Goal: Transaction & Acquisition: Purchase product/service

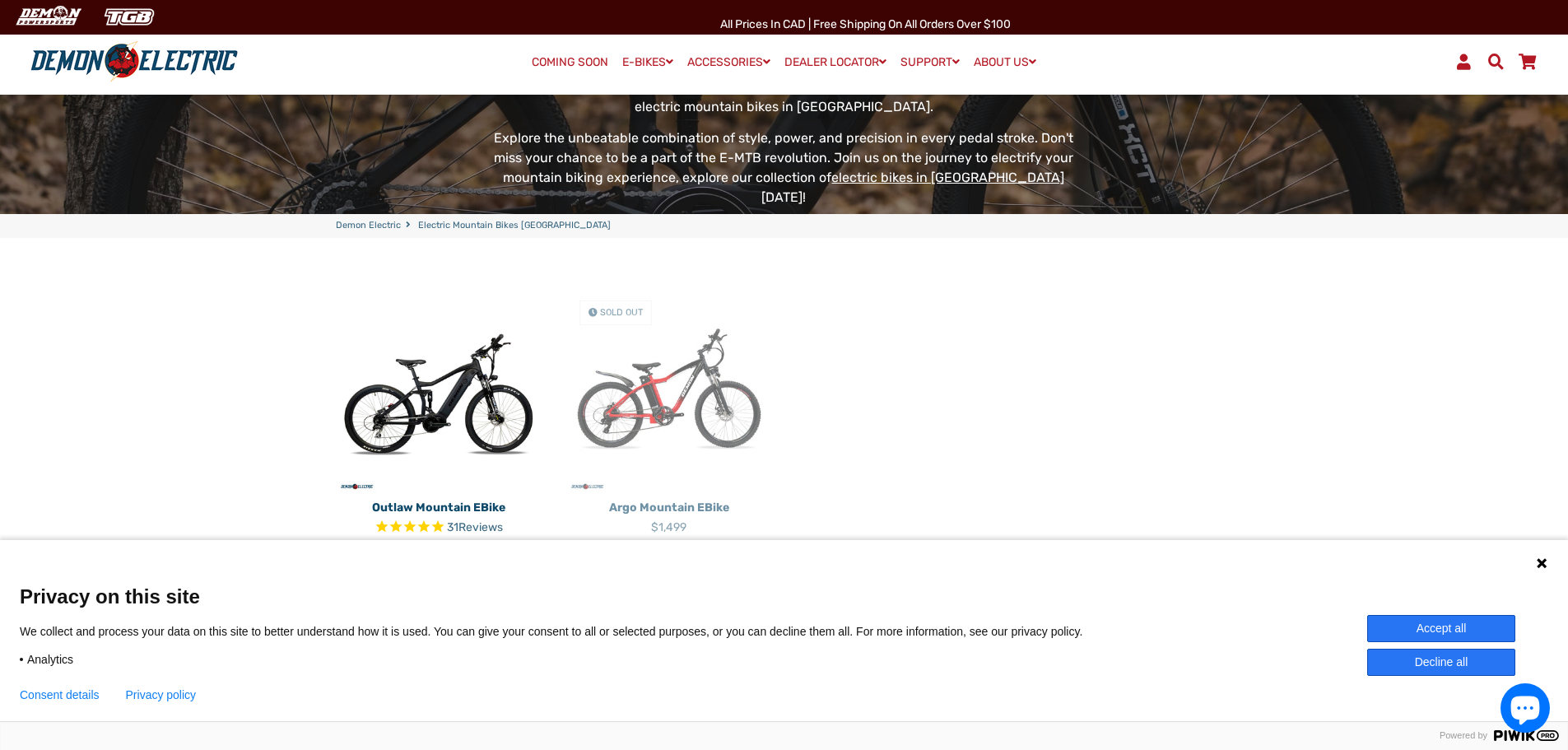
scroll to position [329, 0]
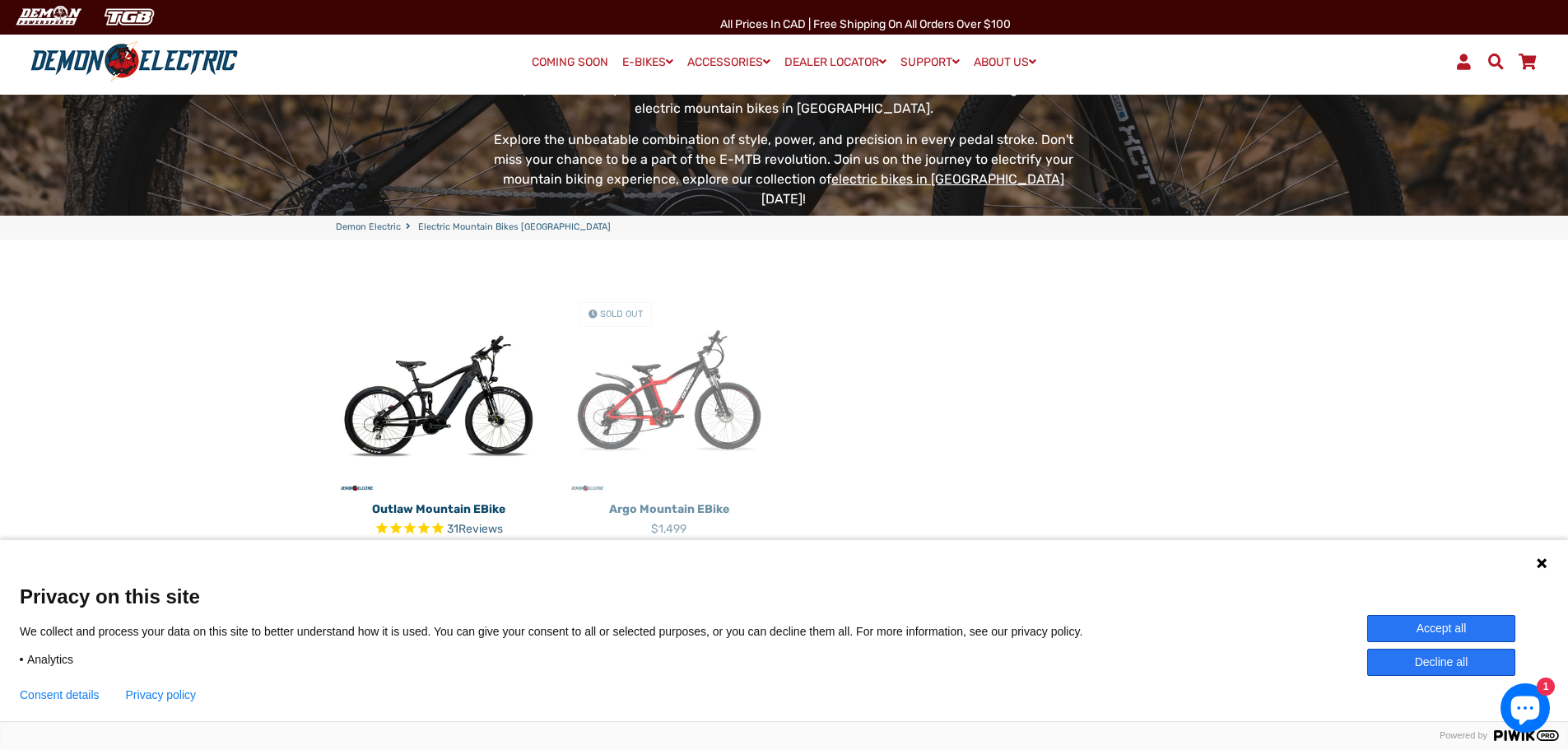
click at [397, 378] on img at bounding box center [438, 391] width 206 height 206
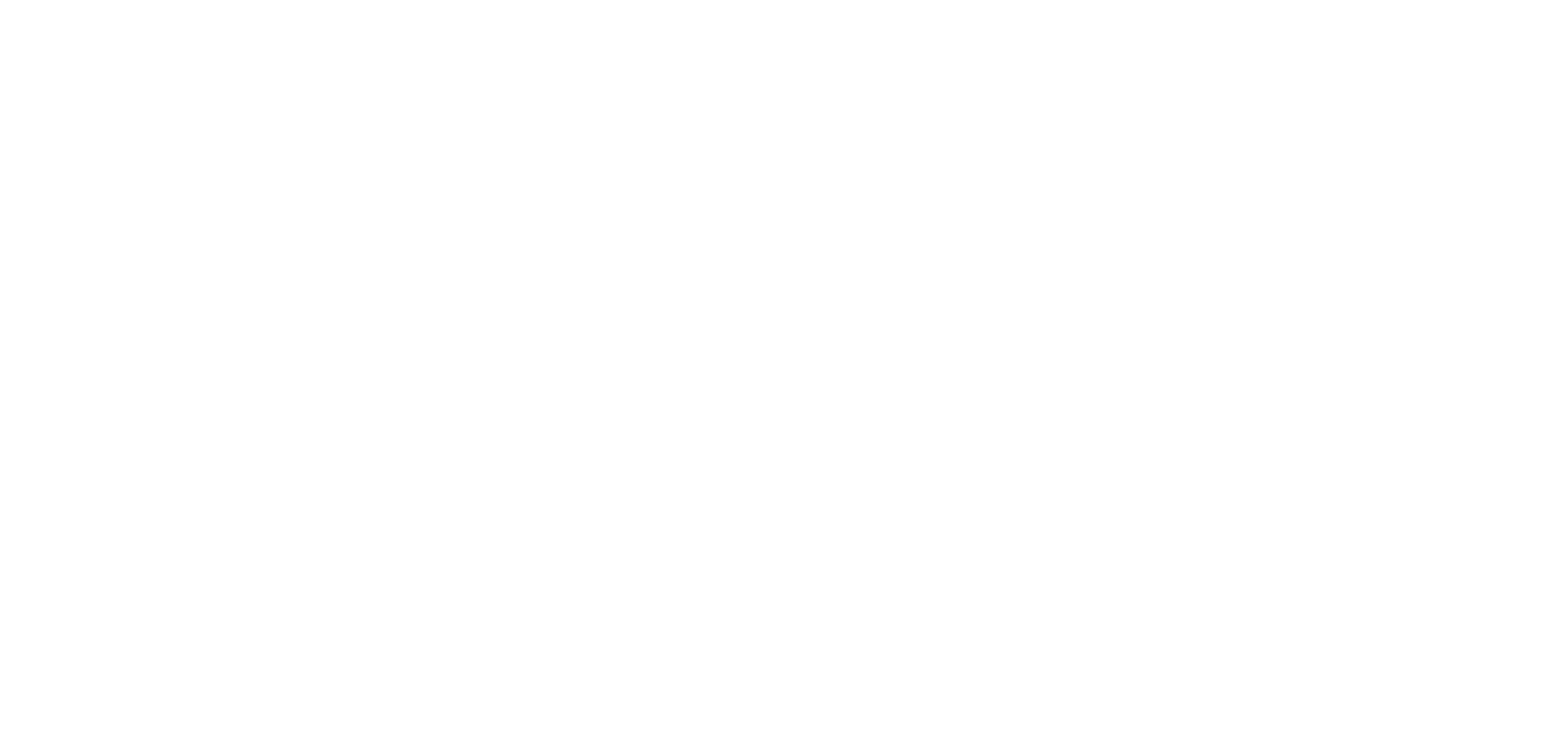
select select "******"
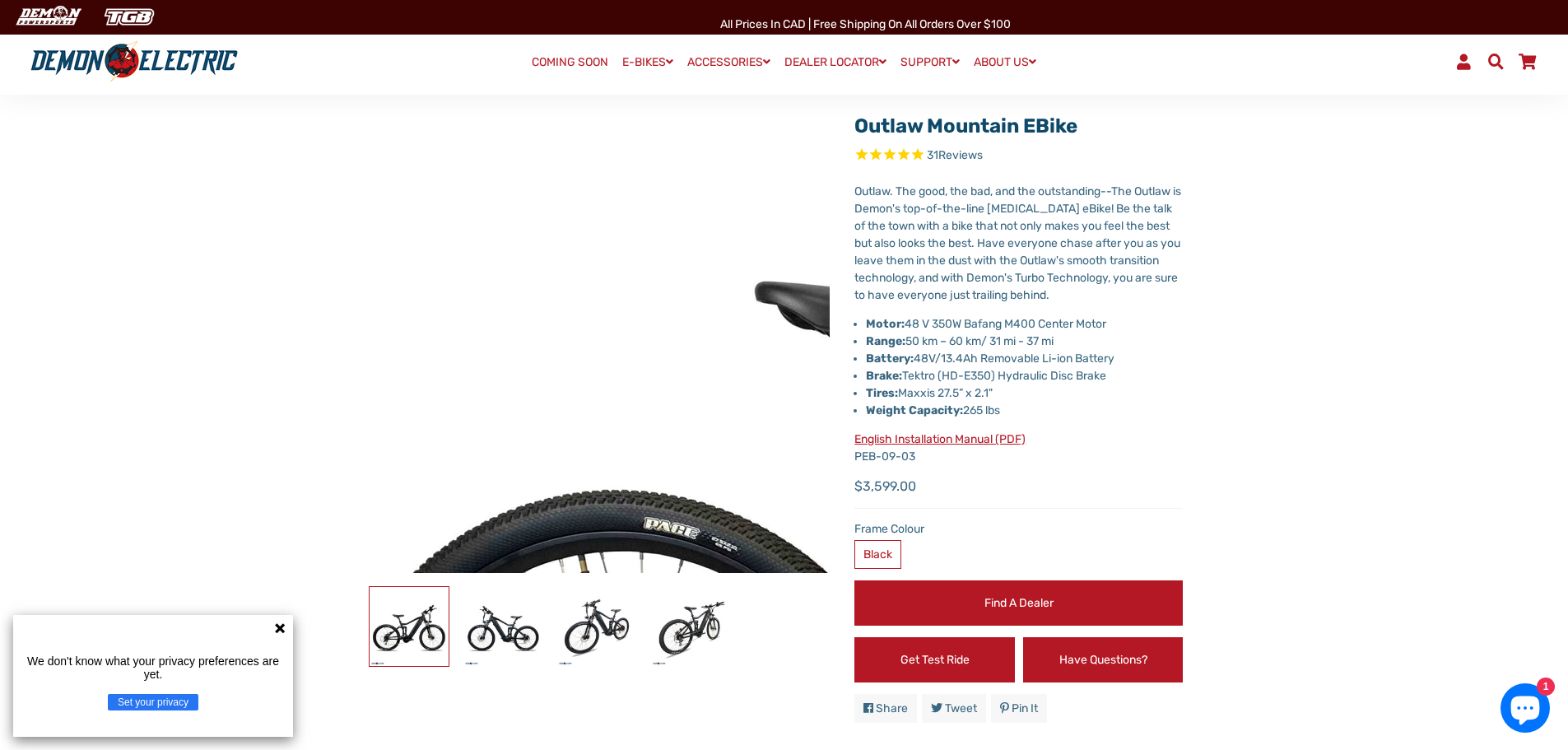
scroll to position [165, 0]
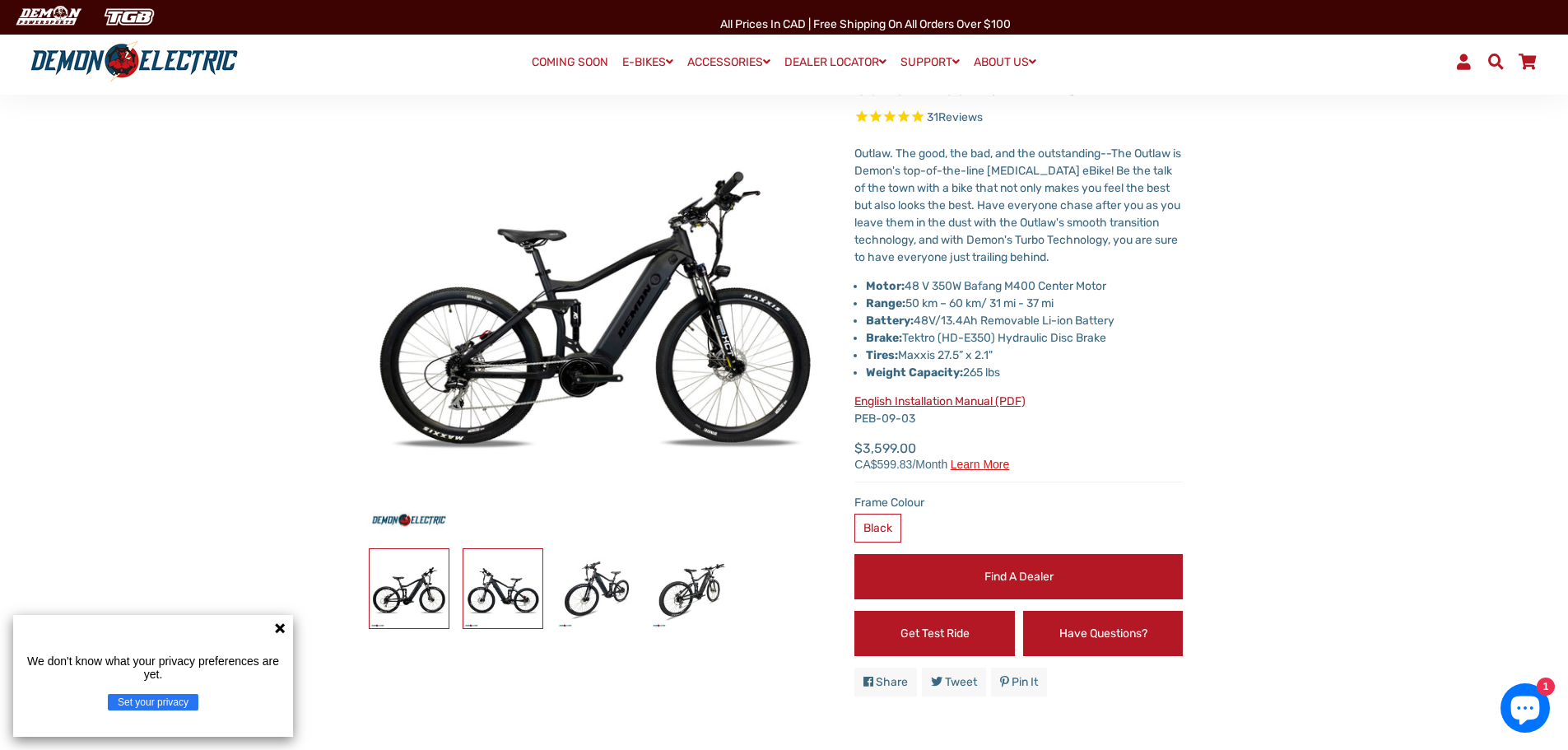
click at [510, 581] on img at bounding box center [502, 588] width 79 height 79
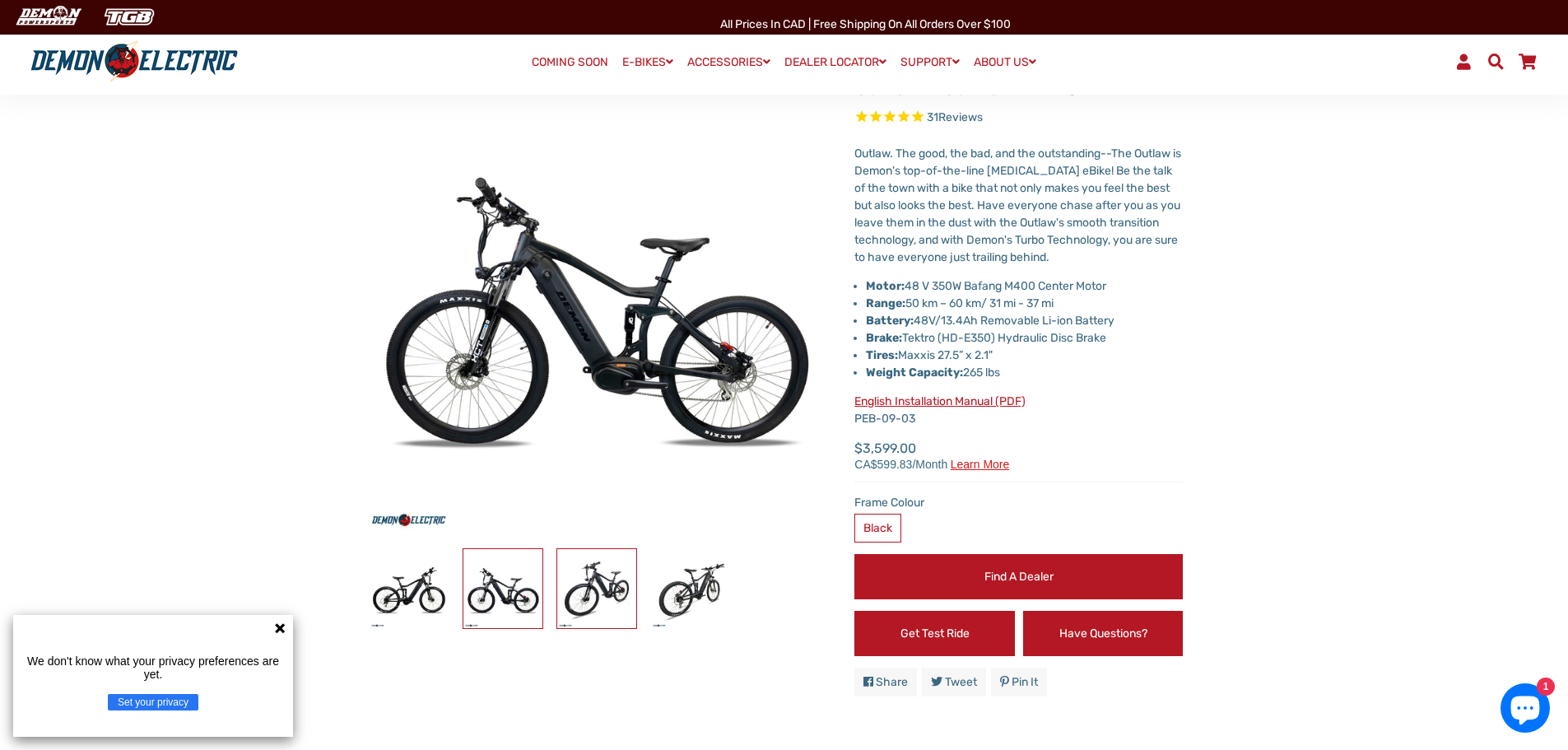
click at [577, 591] on img at bounding box center [597, 588] width 79 height 79
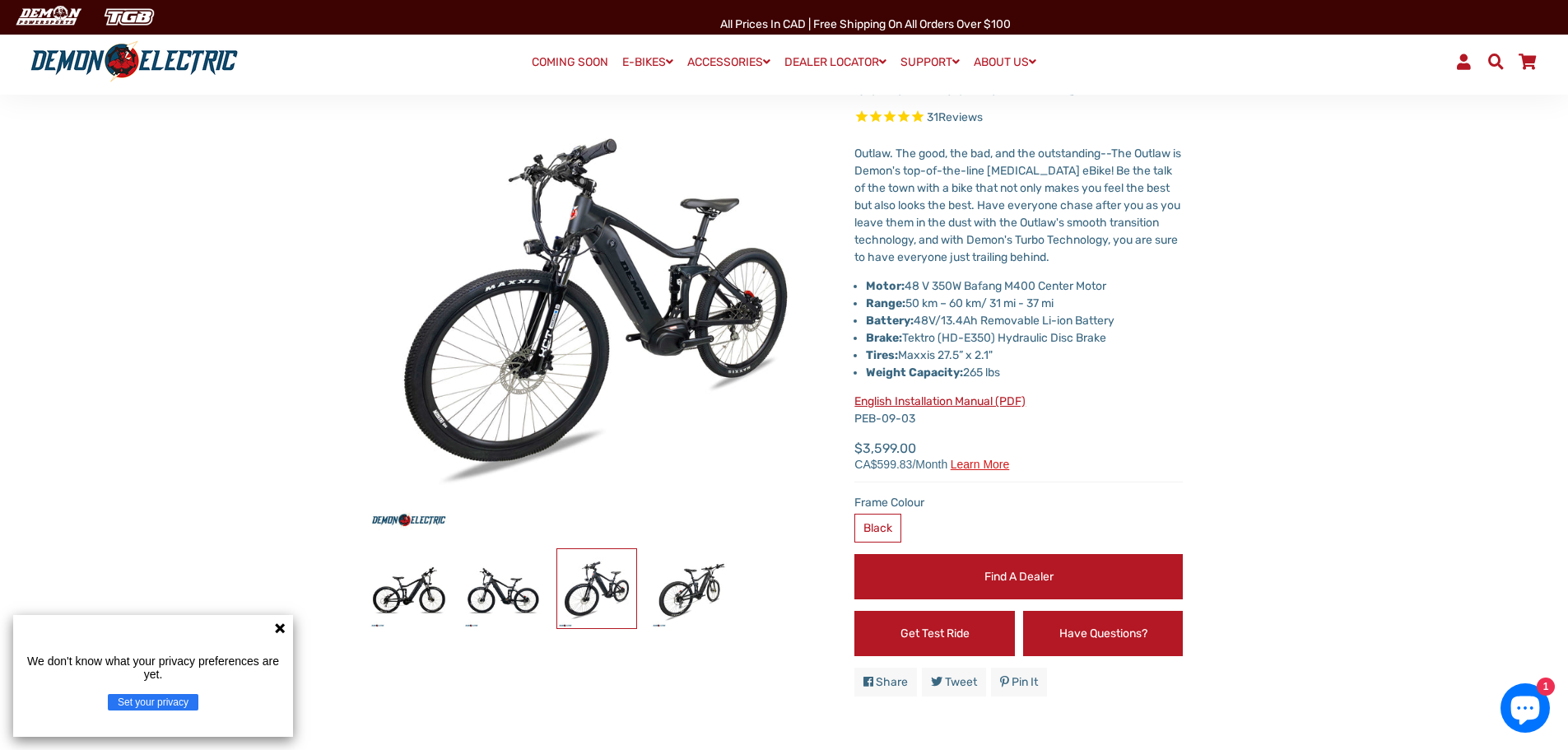
click at [648, 591] on div at bounding box center [550, 589] width 375 height 81
click at [934, 116] on span "31 Reviews" at bounding box center [954, 117] width 56 height 14
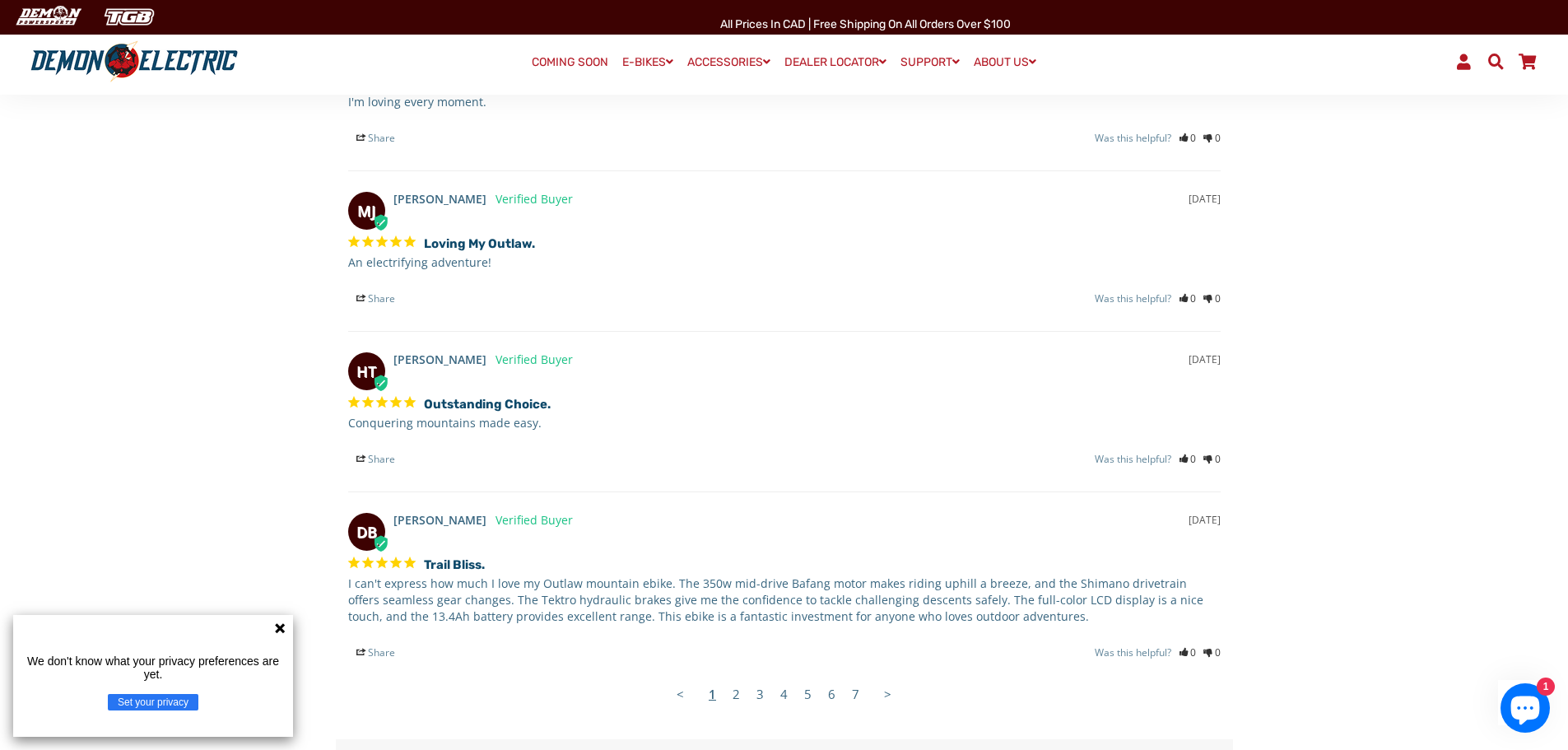
scroll to position [2977, 0]
